Goal: Task Accomplishment & Management: Manage account settings

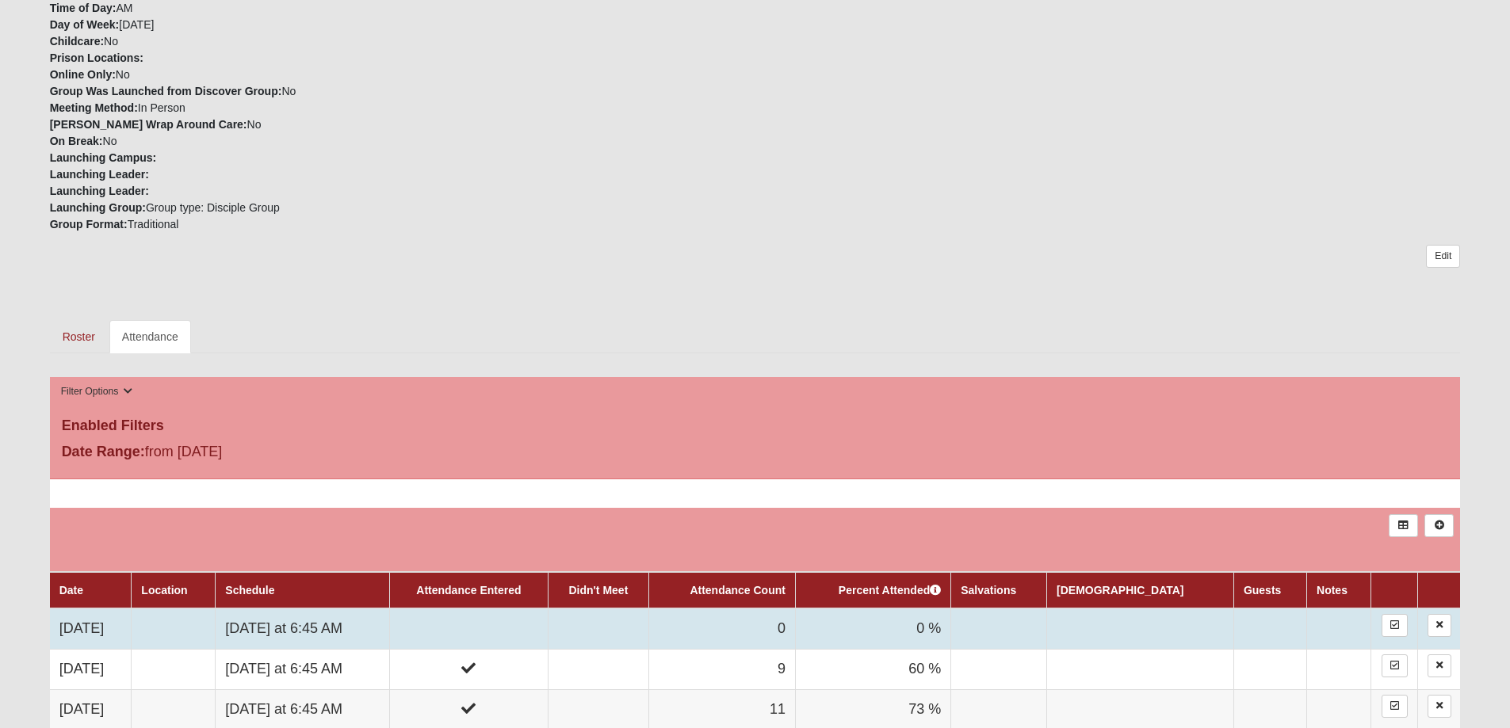
scroll to position [476, 0]
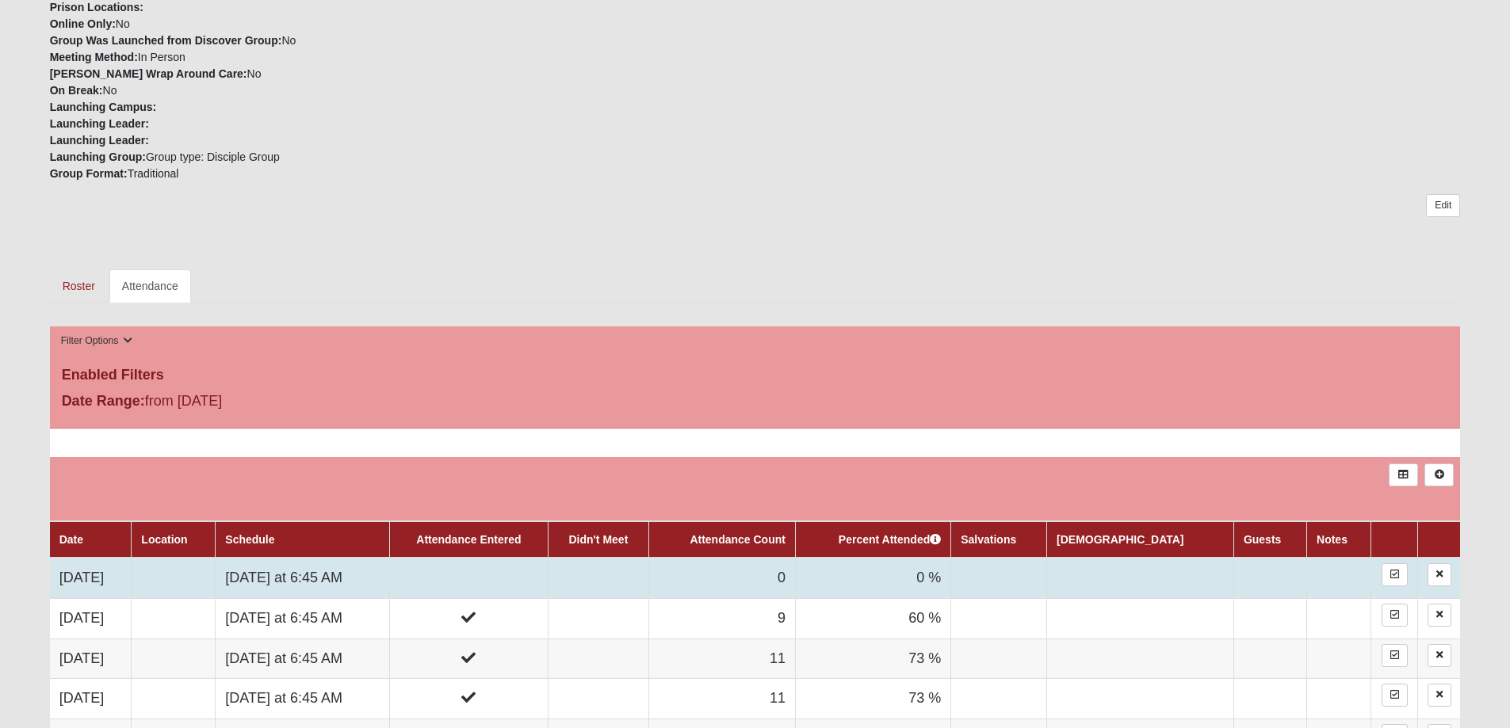
click at [376, 578] on td "[DATE] at 6:45 AM" at bounding box center [303, 578] width 174 height 40
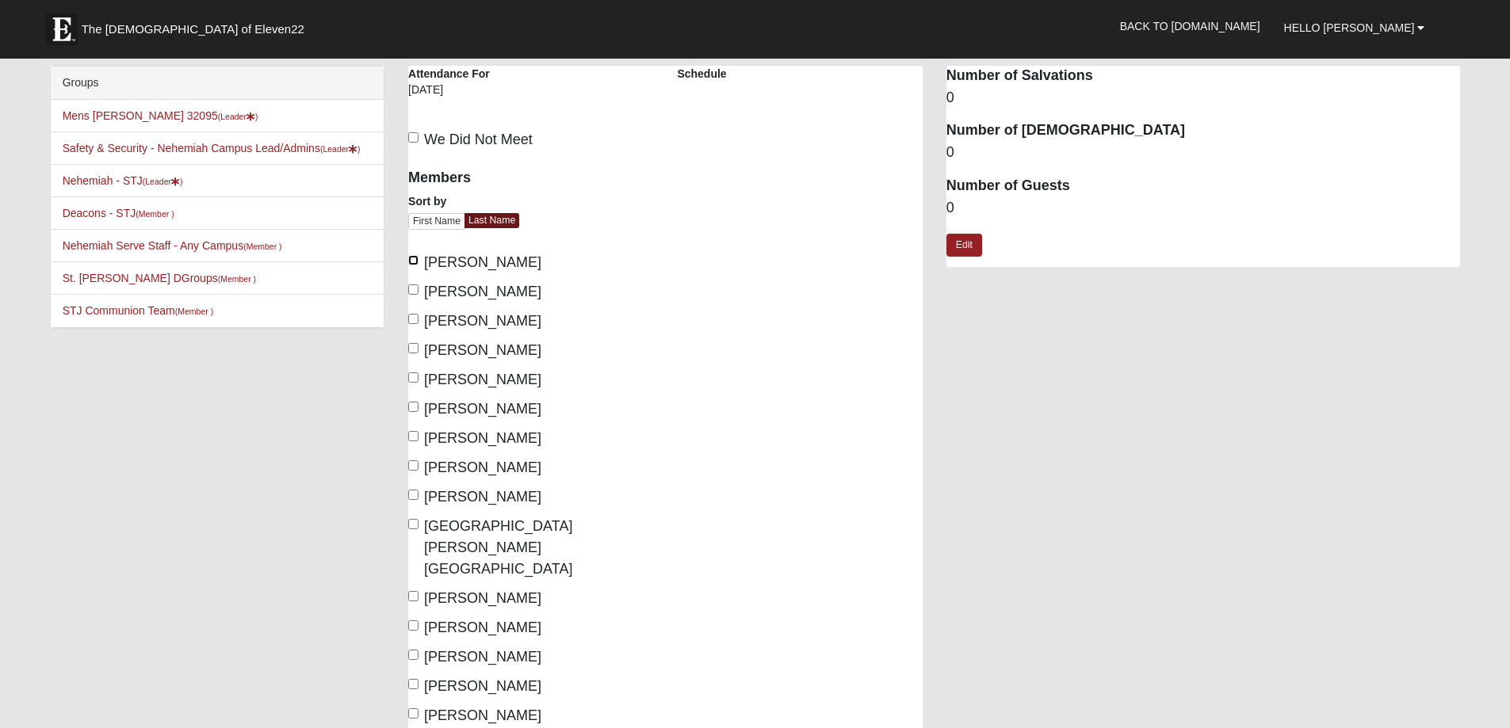
click at [412, 262] on input "Barnes, Jason" at bounding box center [413, 260] width 10 height 10
checkbox input "true"
click at [412, 287] on input "Bentley, Lee" at bounding box center [413, 290] width 10 height 10
checkbox input "true"
click at [415, 351] on input "Dimmick, Tom" at bounding box center [413, 348] width 10 height 10
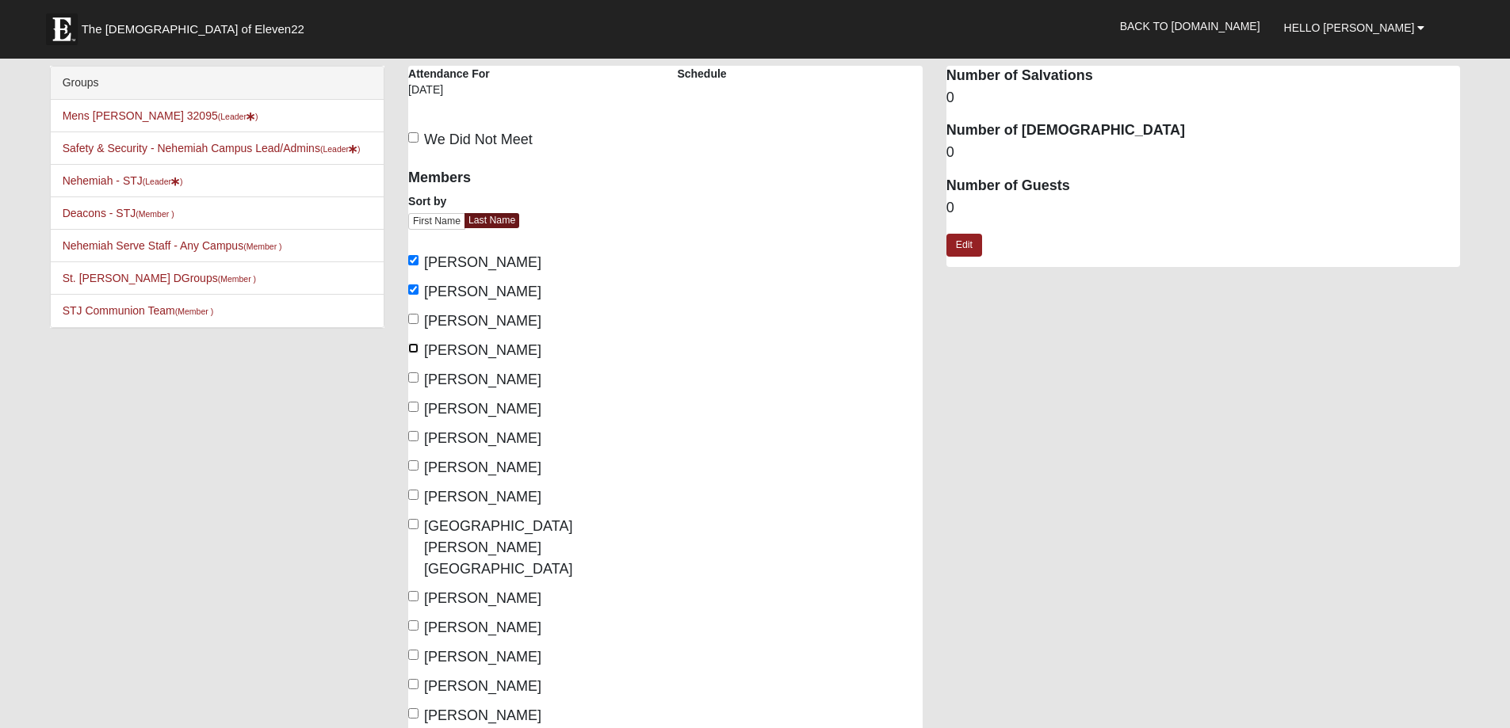
checkbox input "true"
click at [413, 464] on input "King, Jonathan" at bounding box center [413, 465] width 10 height 10
checkbox input "true"
click at [415, 496] on input "McClellan, Mark" at bounding box center [413, 495] width 10 height 10
checkbox input "true"
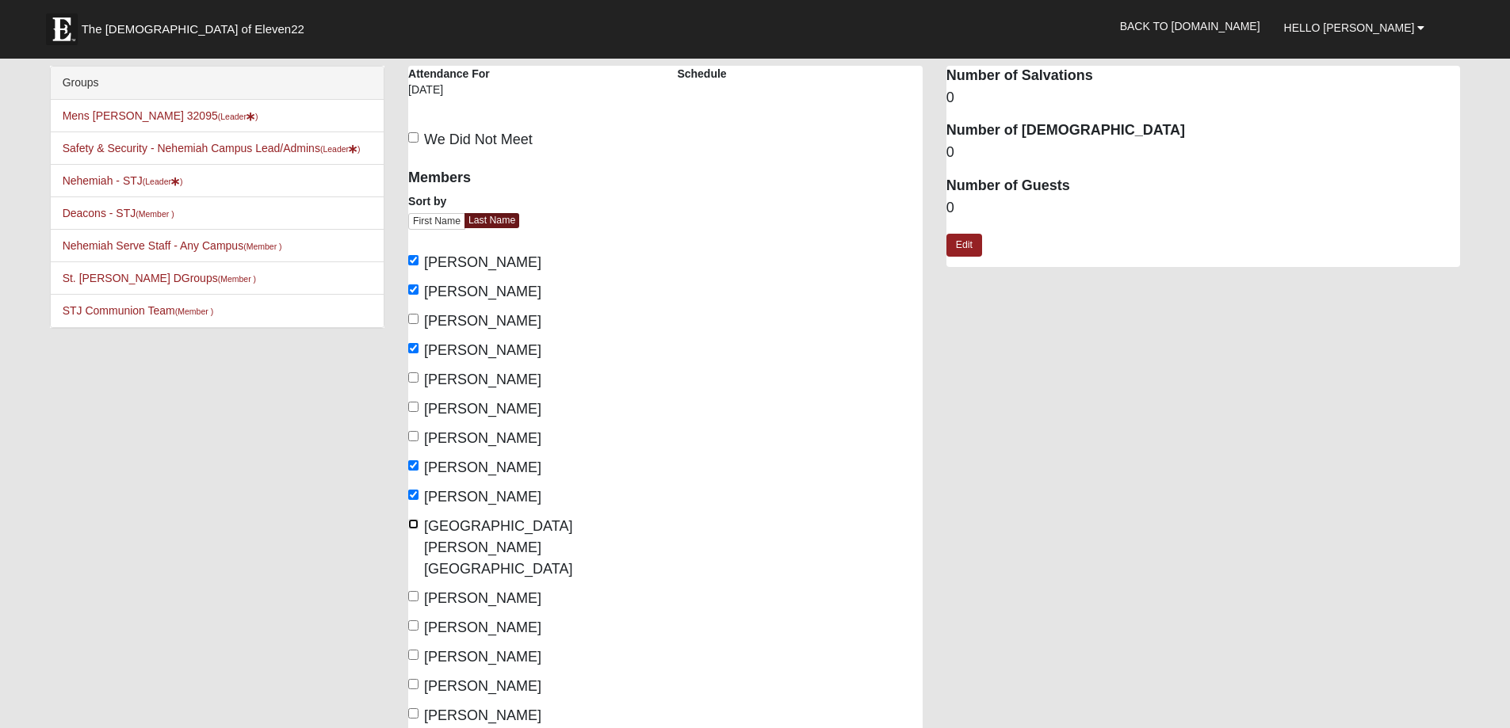
click at [415, 522] on input "McGill, Lyndon" at bounding box center [413, 524] width 10 height 10
checkbox input "true"
click at [410, 621] on input "Rodgers, Frank" at bounding box center [413, 626] width 10 height 10
checkbox input "true"
click at [411, 650] on input "Rodgers, Jeff" at bounding box center [413, 655] width 10 height 10
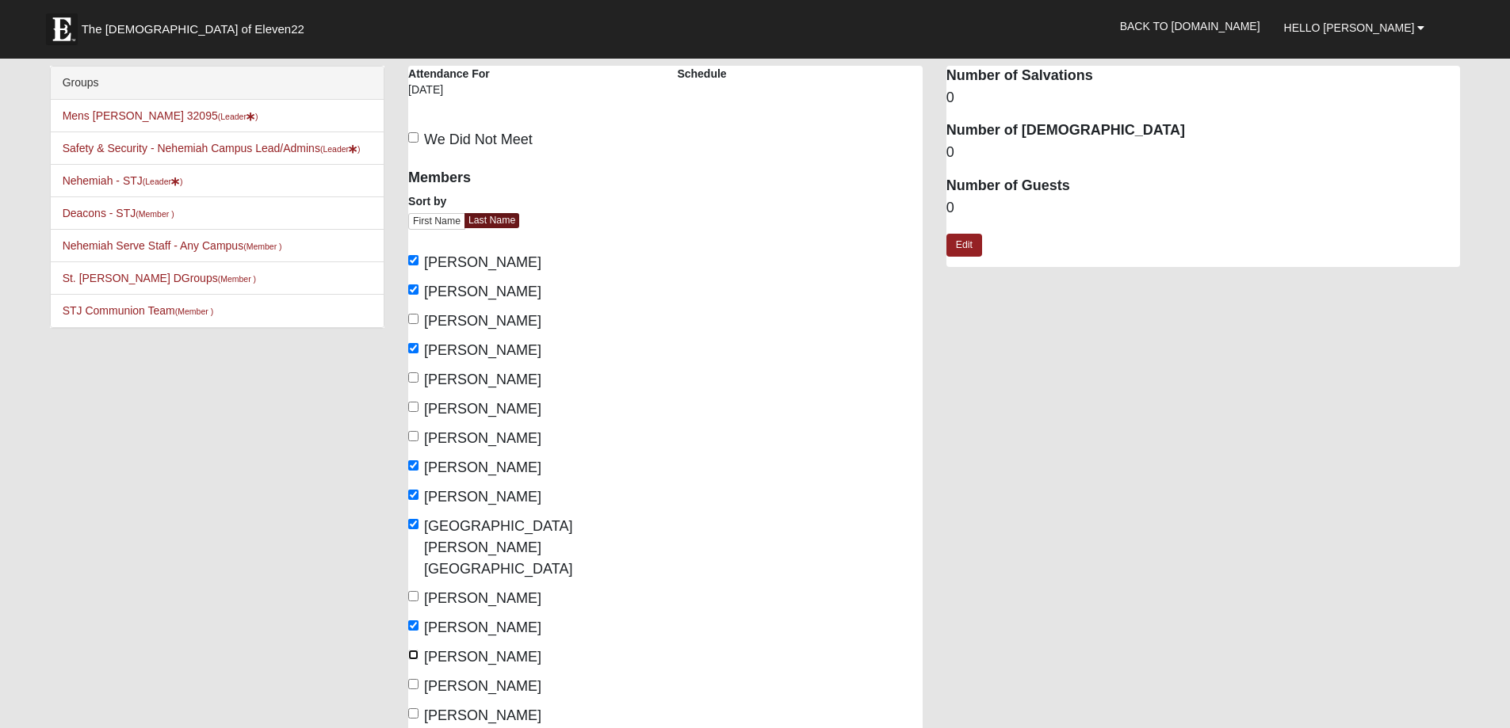
checkbox input "true"
click at [414, 679] on input "Tribby, Daniel" at bounding box center [413, 684] width 10 height 10
checkbox input "true"
click at [958, 208] on dd "0" at bounding box center [1203, 208] width 514 height 21
click at [966, 239] on link "Edit" at bounding box center [964, 245] width 36 height 23
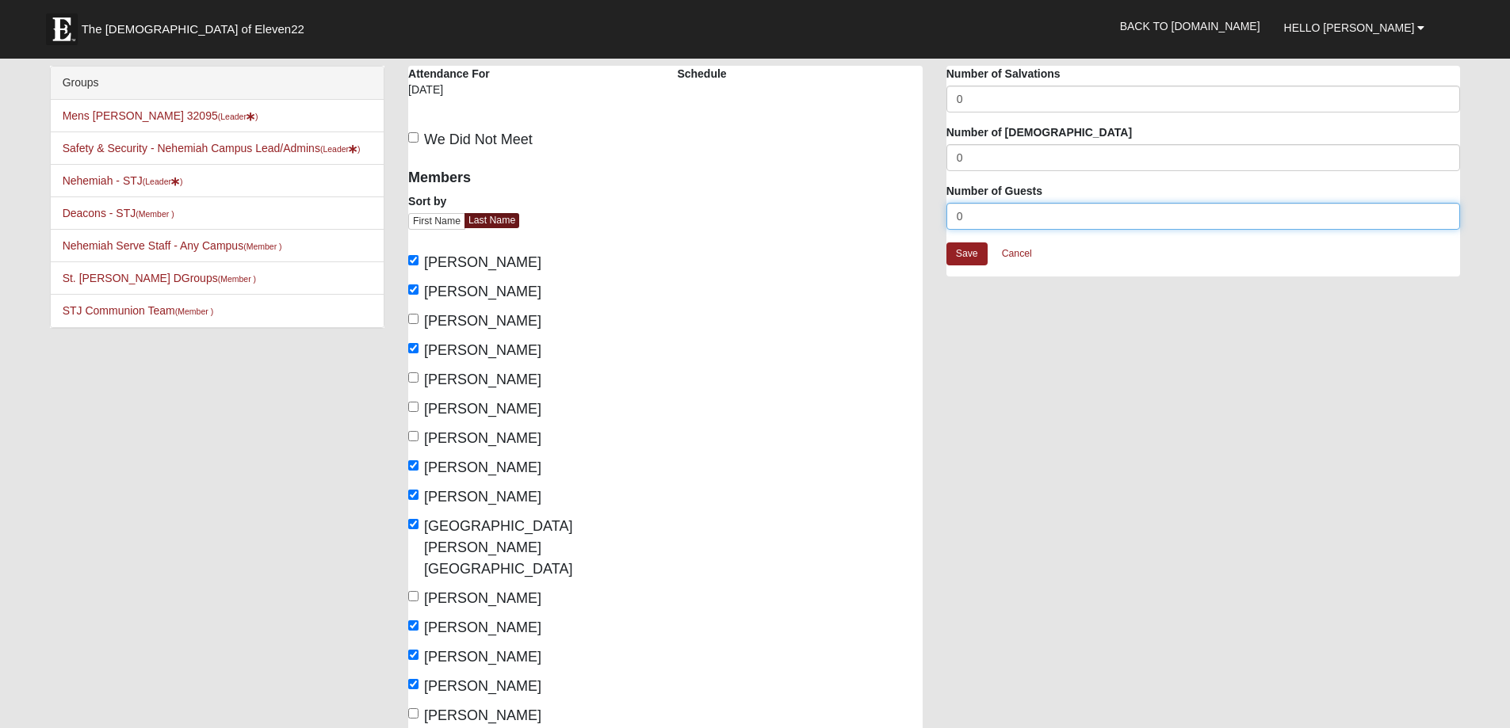
click at [961, 215] on input "0" at bounding box center [1203, 216] width 514 height 27
type input "1"
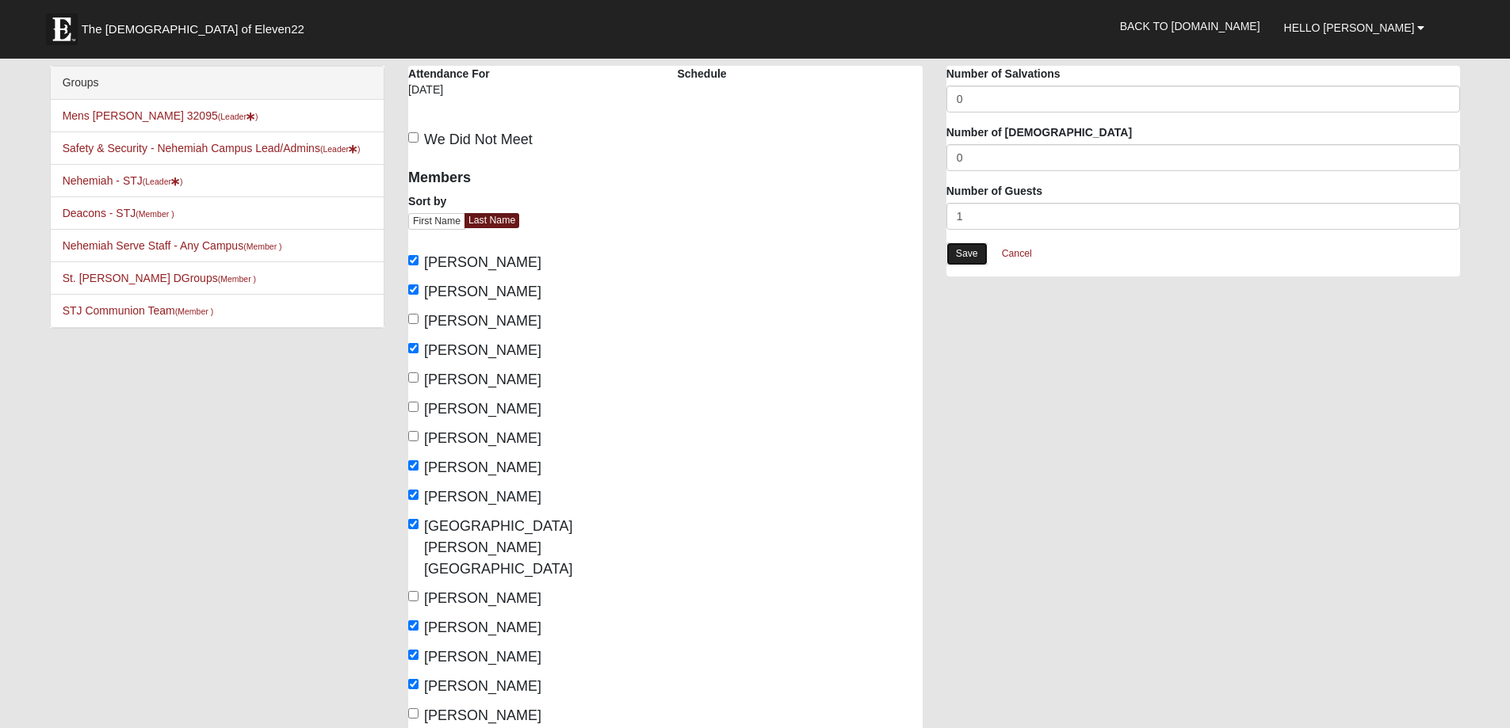
click at [972, 253] on link "Save" at bounding box center [966, 254] width 41 height 23
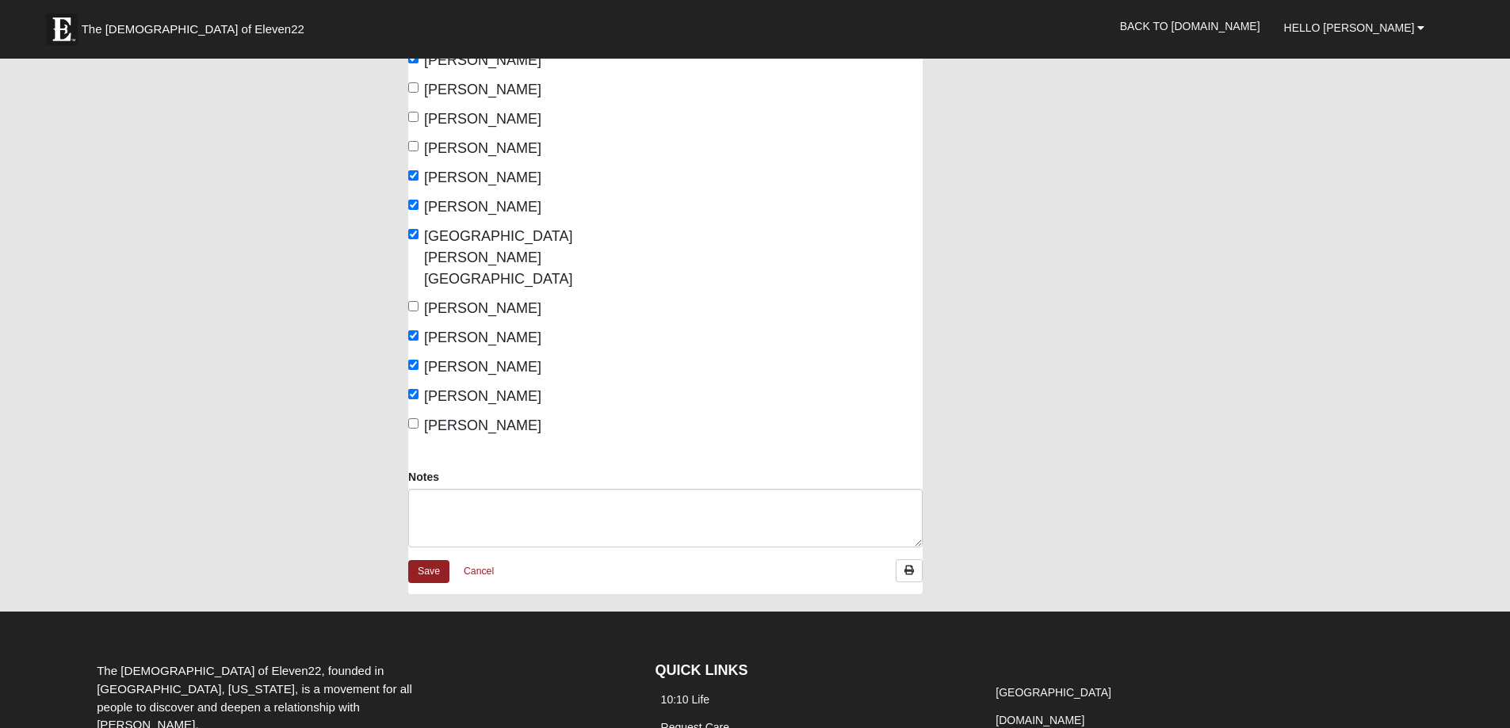
scroll to position [317, 0]
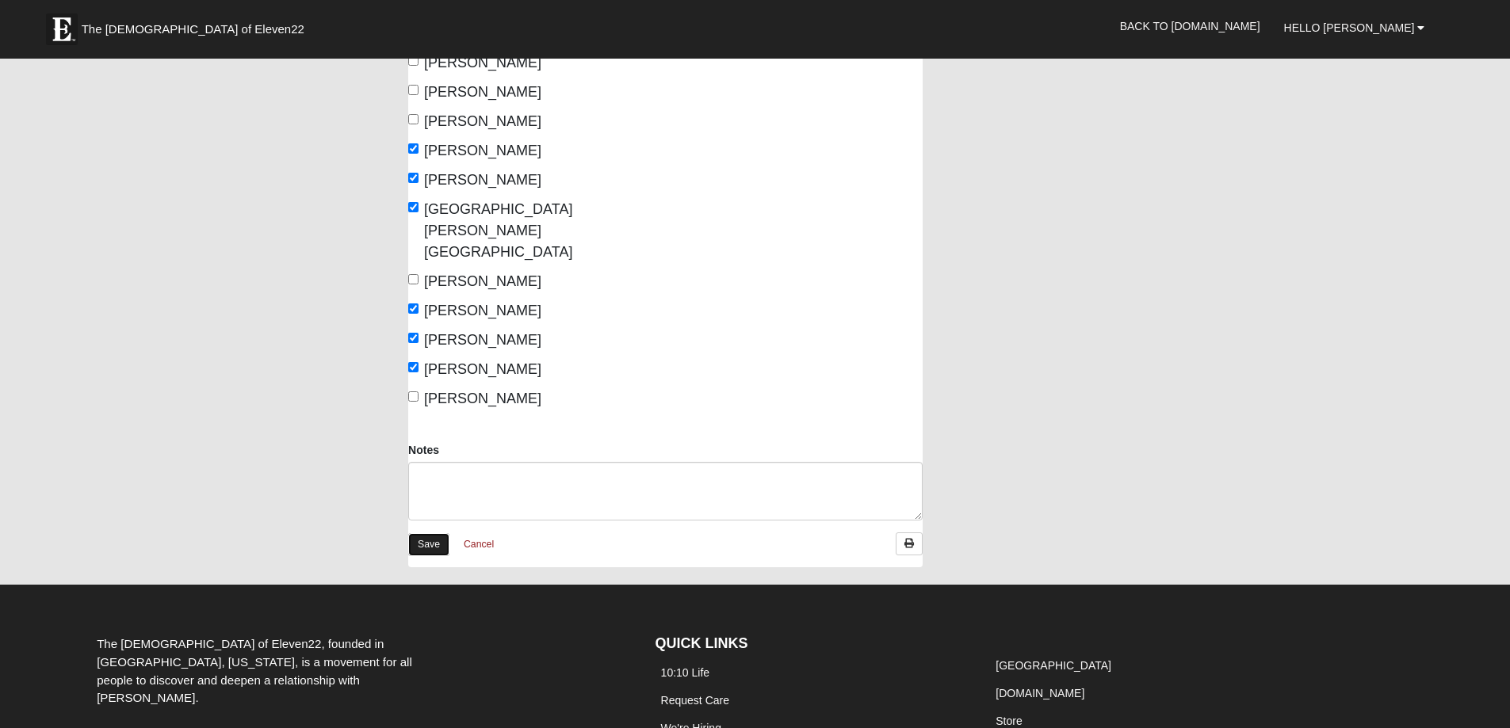
click at [423, 533] on link "Save" at bounding box center [428, 544] width 41 height 23
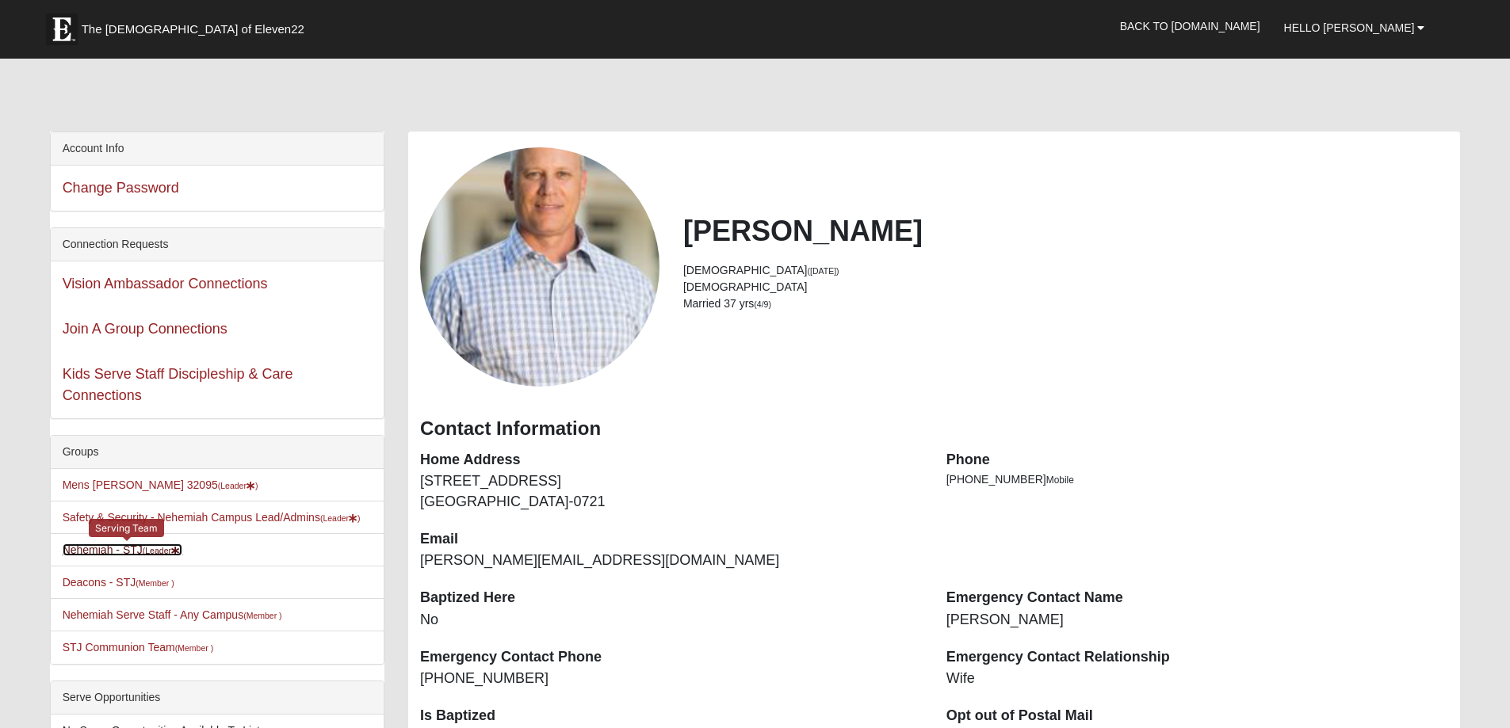
click at [166, 552] on small "(Leader )" at bounding box center [163, 551] width 40 height 10
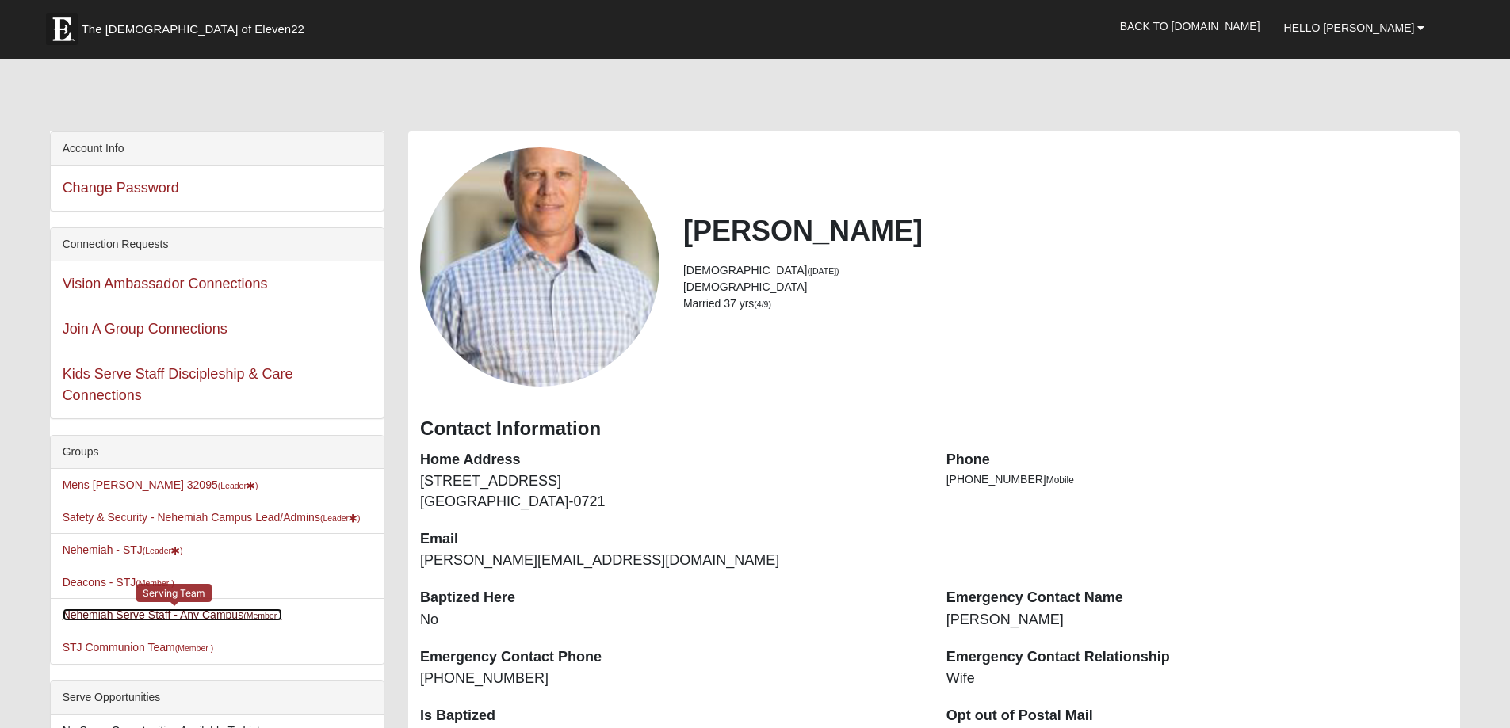
click at [151, 617] on link "Nehemiah Serve Staff - Any Campus (Member )" at bounding box center [173, 615] width 220 height 13
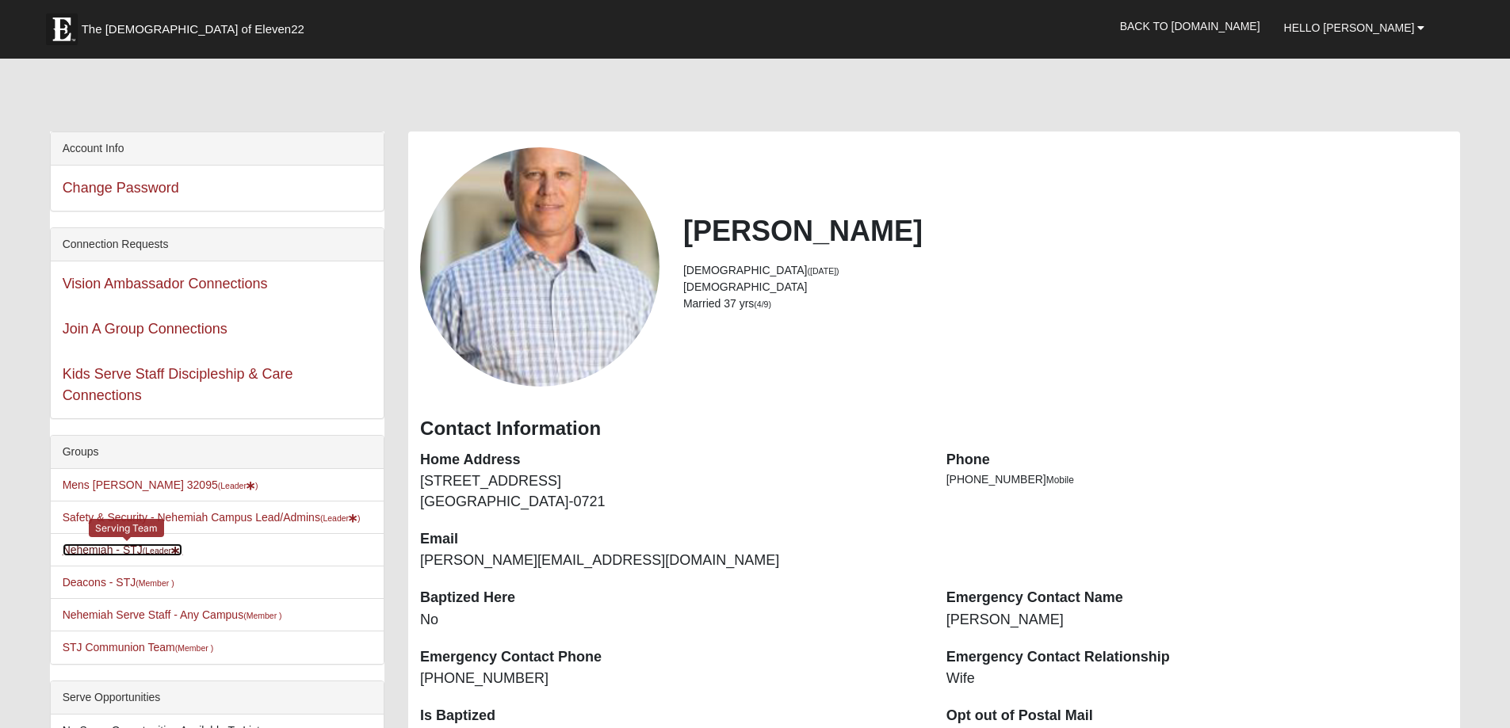
click at [131, 547] on link "Nehemiah - STJ (Leader )" at bounding box center [123, 550] width 120 height 13
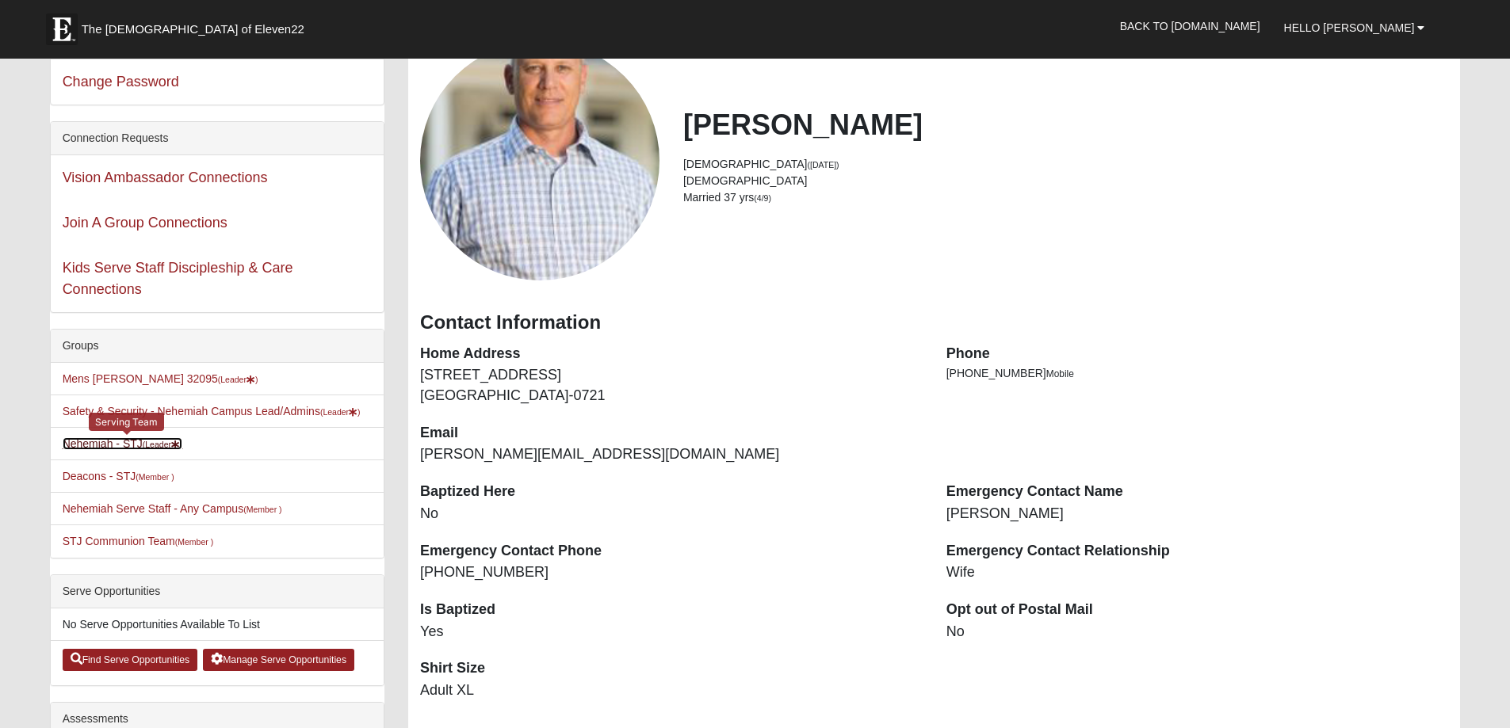
scroll to position [79, 0]
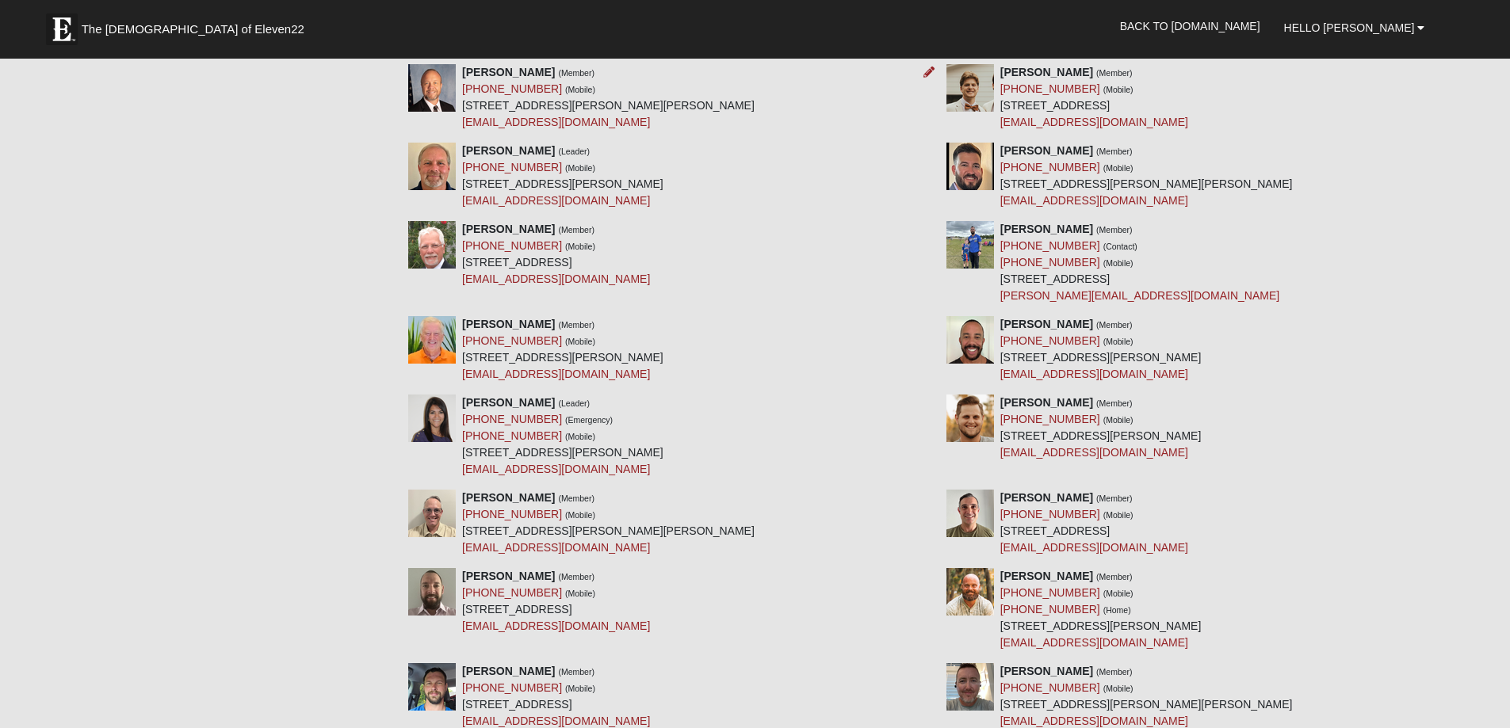
scroll to position [476, 0]
